Goal: Information Seeking & Learning: Learn about a topic

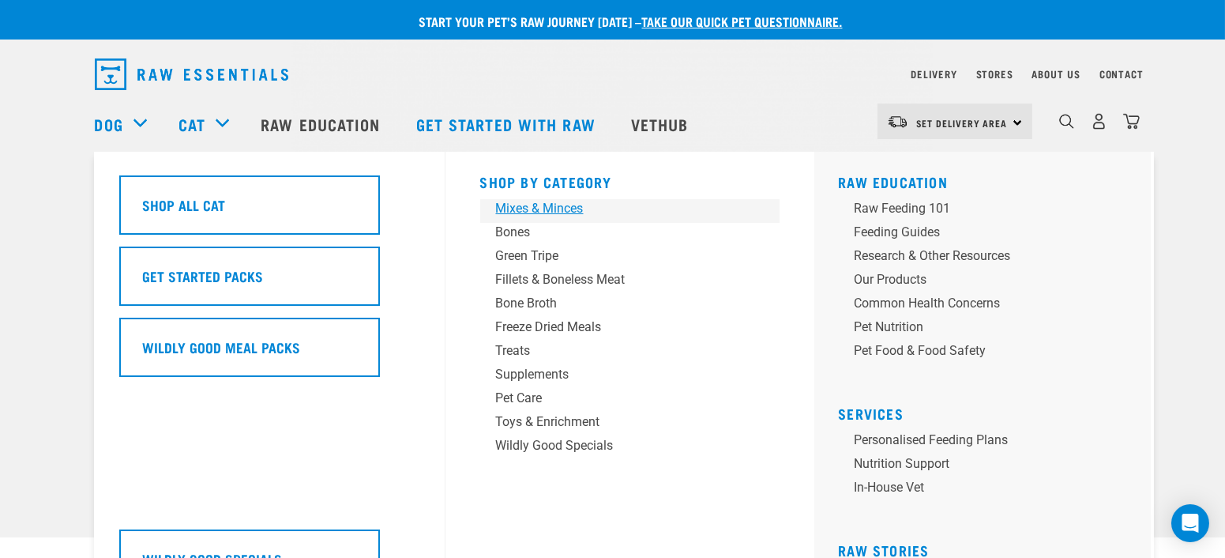
click at [543, 209] on div "Mixes & Minces" at bounding box center [619, 208] width 247 height 19
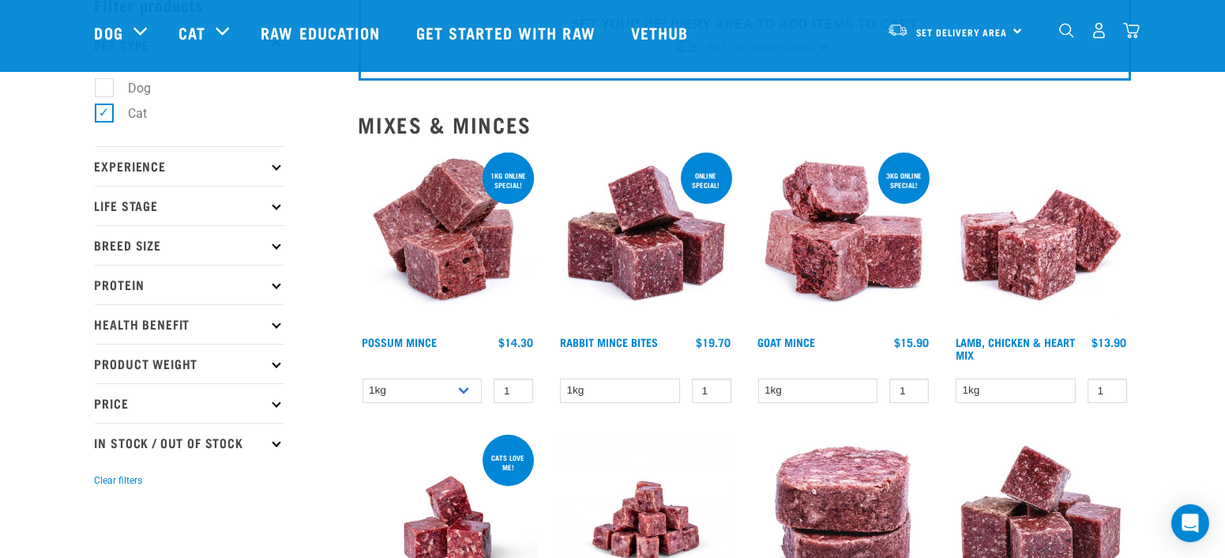
scroll to position [175, 0]
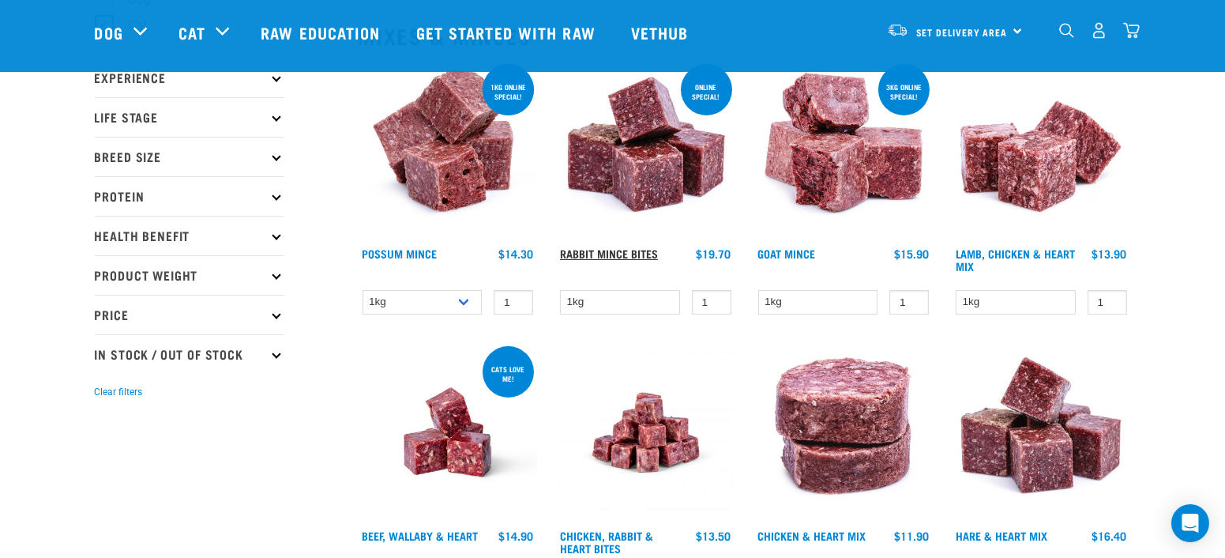
click at [643, 256] on link "Rabbit Mince Bites" at bounding box center [609, 253] width 98 height 6
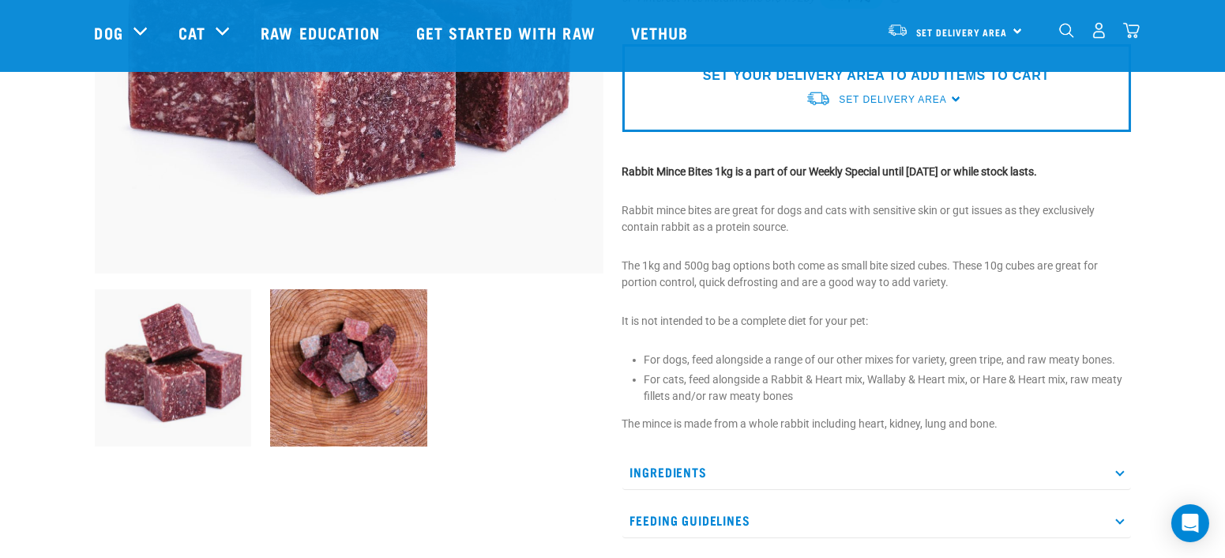
scroll to position [527, 0]
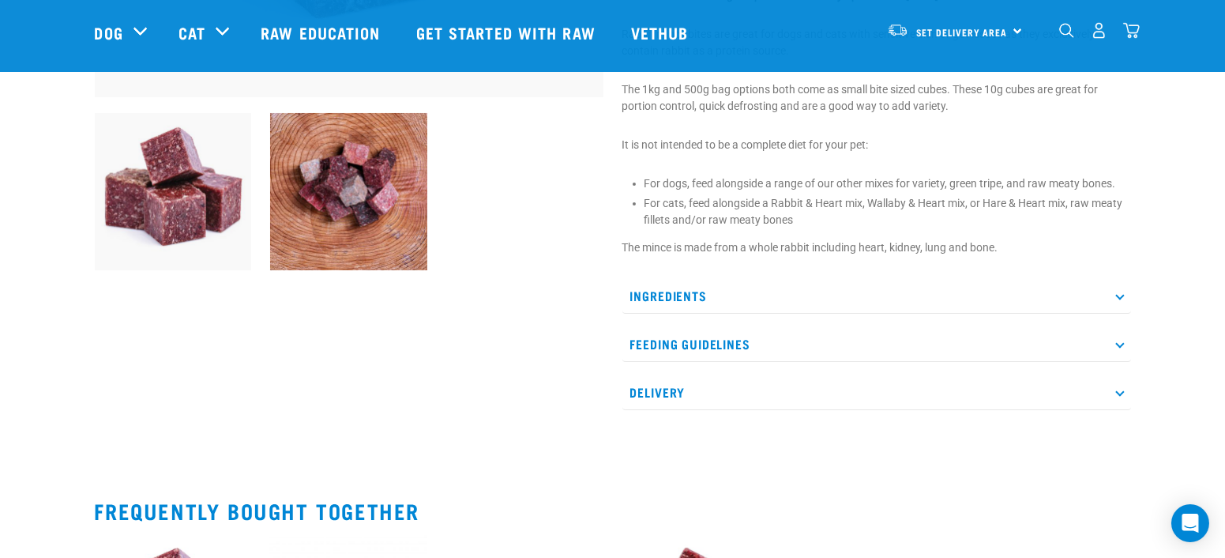
click at [800, 290] on p "Ingredients" at bounding box center [877, 296] width 509 height 36
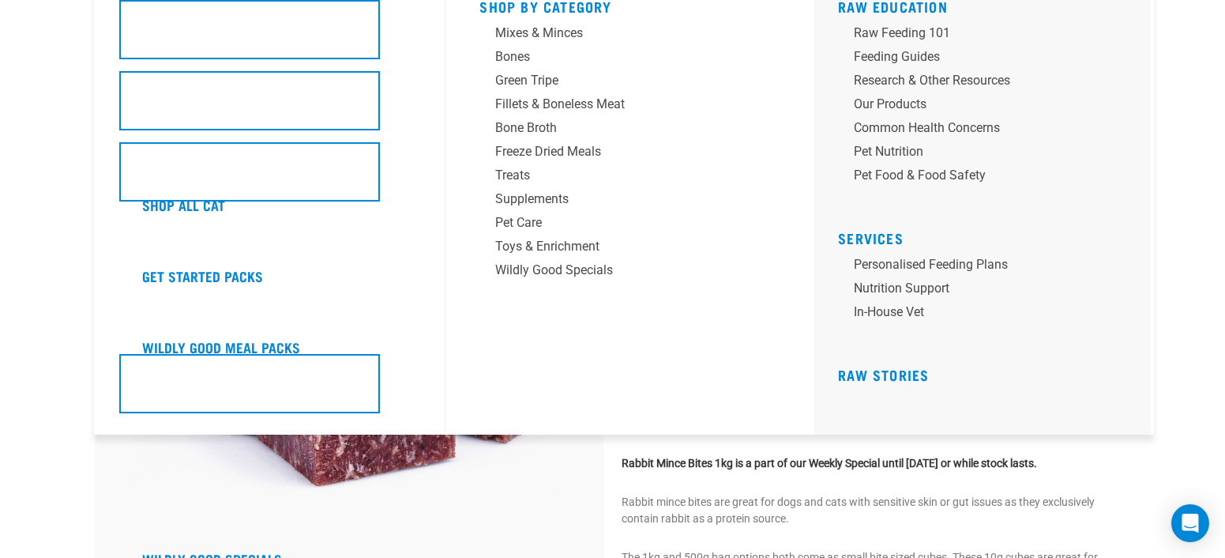
scroll to position [0, 0]
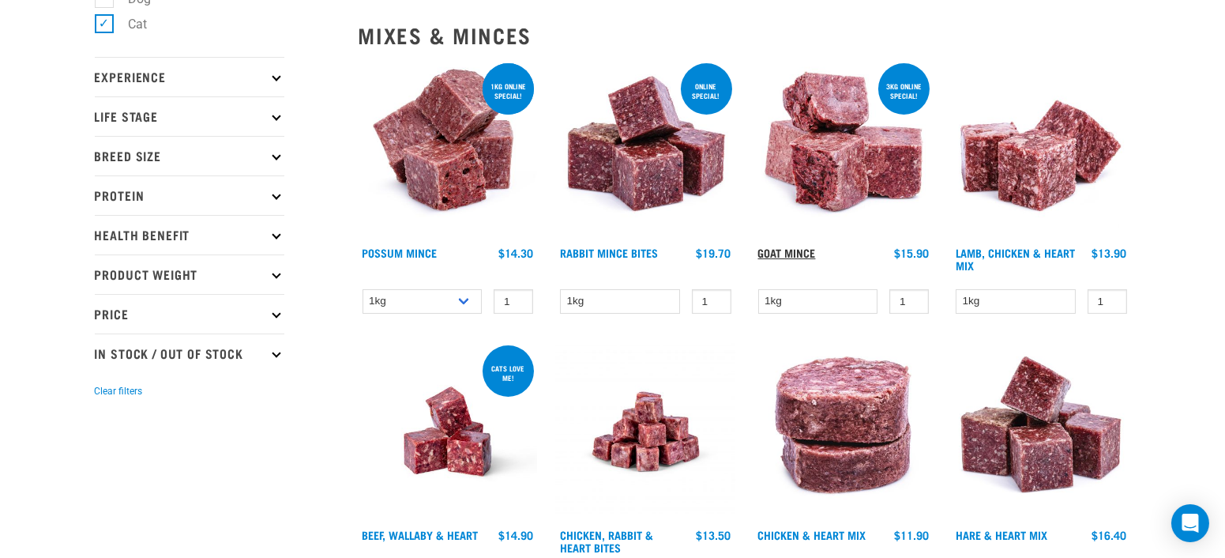
click at [793, 250] on link "Goat Mince" at bounding box center [788, 253] width 58 height 6
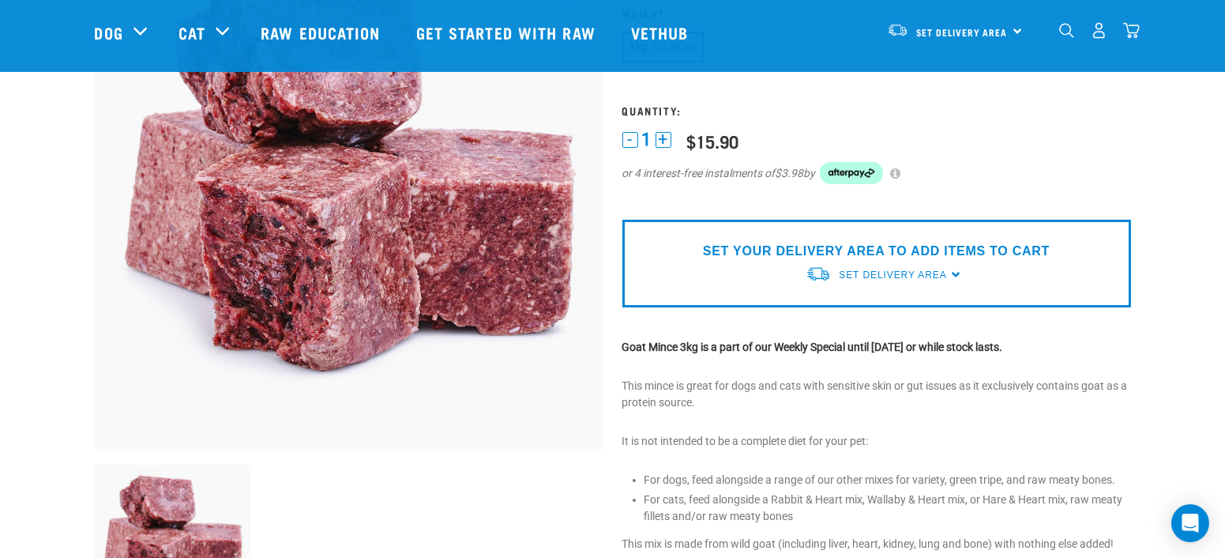
scroll to position [351, 0]
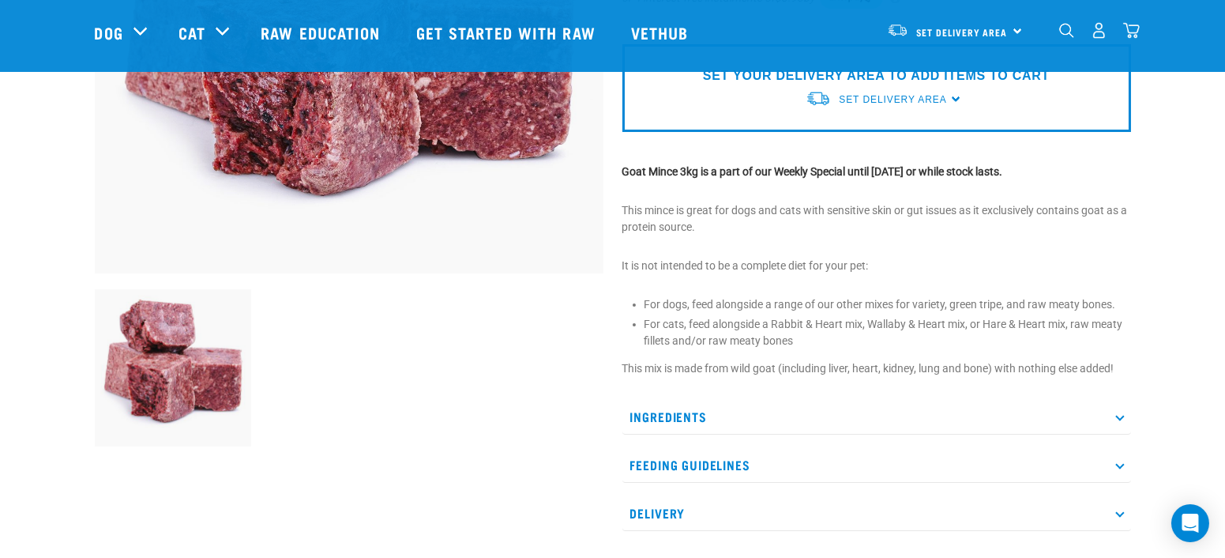
click at [687, 409] on p "Ingredients" at bounding box center [877, 417] width 509 height 36
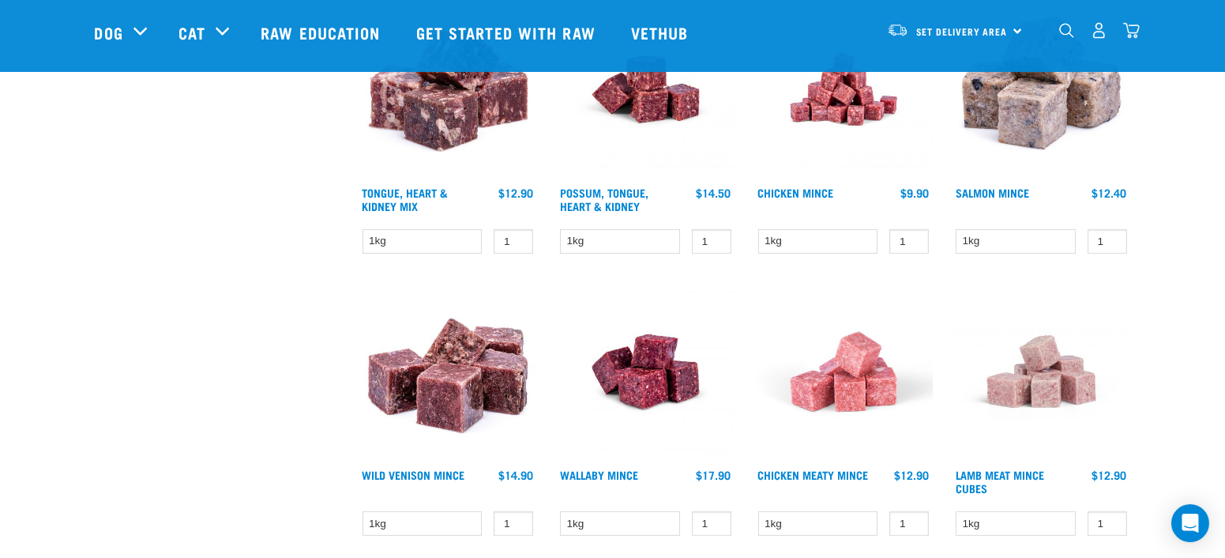
scroll to position [1170, 0]
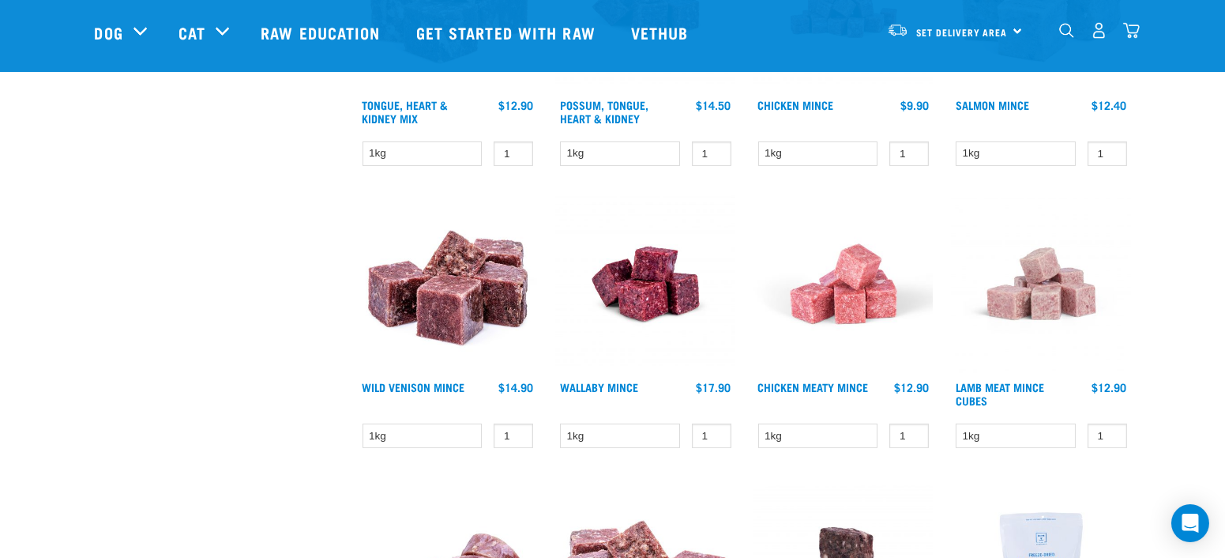
click at [653, 304] on img at bounding box center [645, 283] width 179 height 179
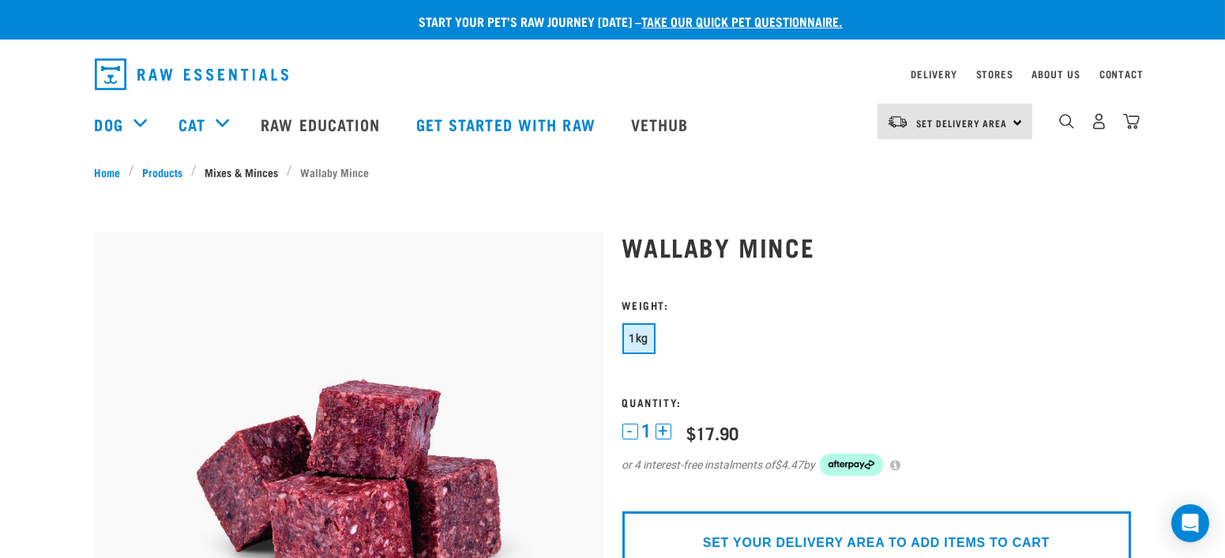
click at [220, 175] on link "Mixes & Minces" at bounding box center [242, 172] width 90 height 17
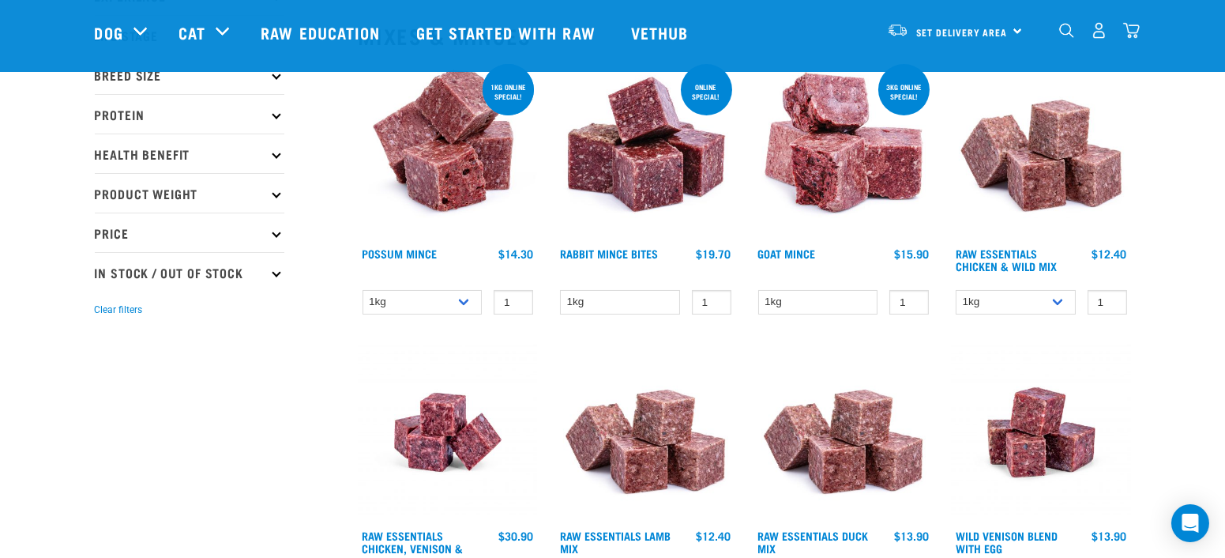
scroll to position [263, 0]
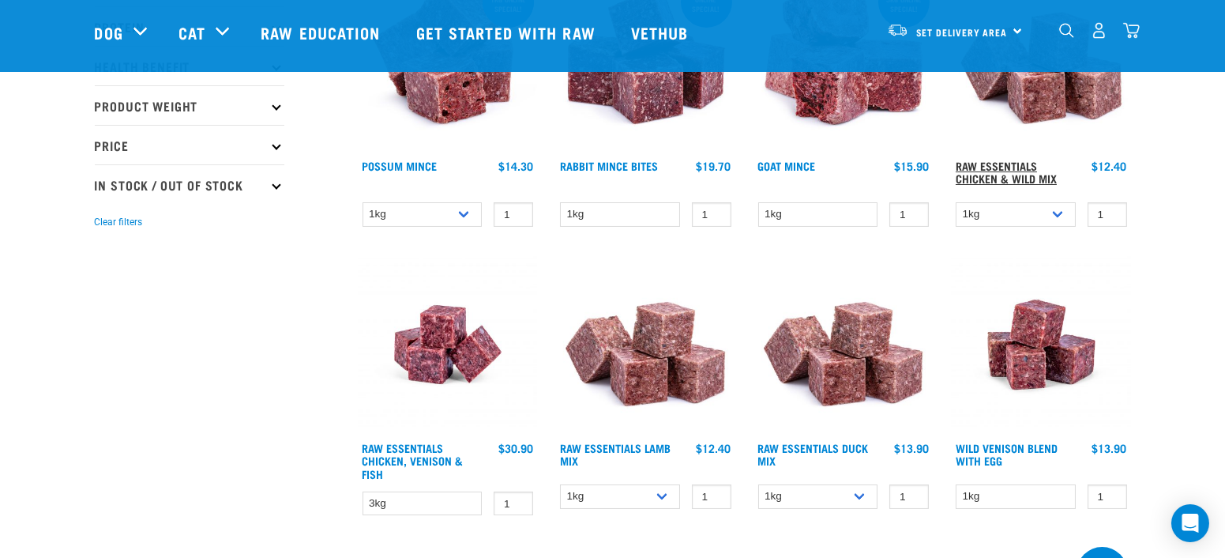
click at [1010, 166] on link "Raw Essentials Chicken & Wild Mix" at bounding box center [1006, 172] width 101 height 18
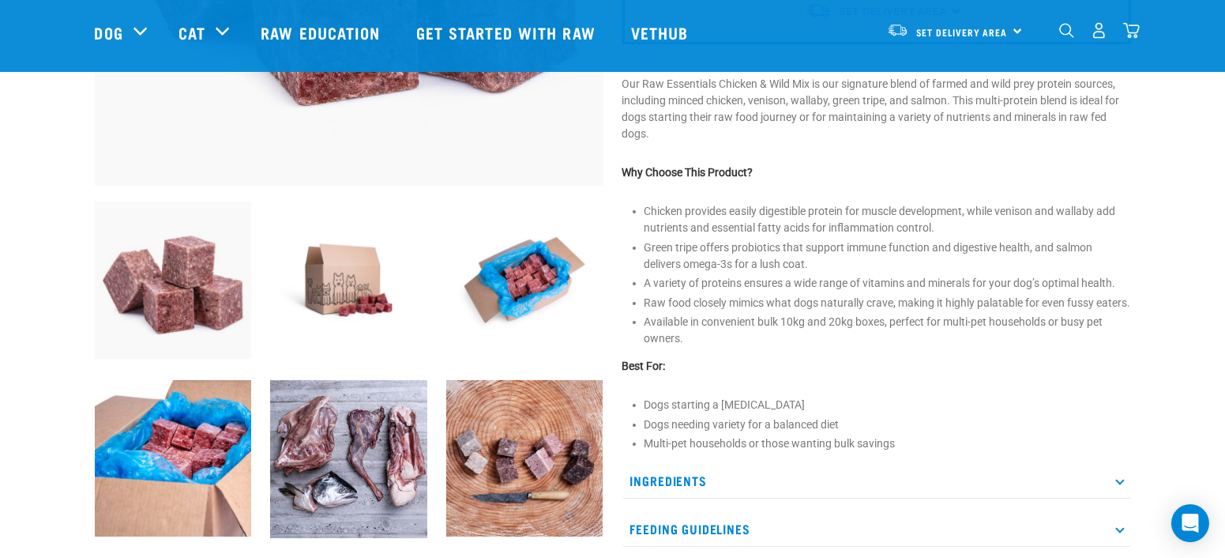
scroll to position [527, 0]
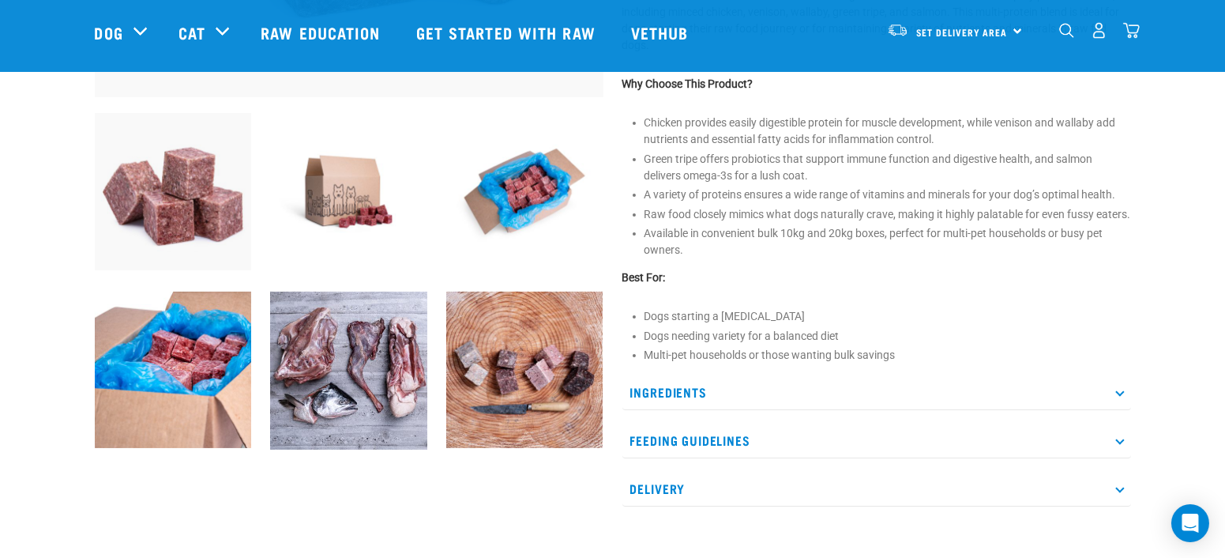
click at [677, 404] on p "Ingredients" at bounding box center [877, 393] width 509 height 36
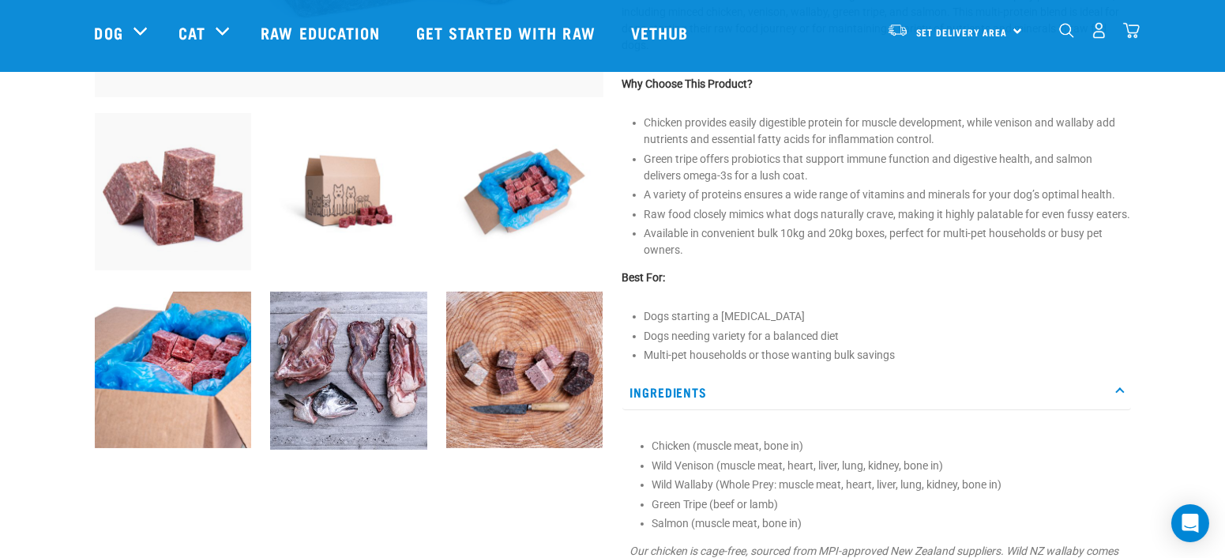
scroll to position [439, 0]
